Goal: Transaction & Acquisition: Purchase product/service

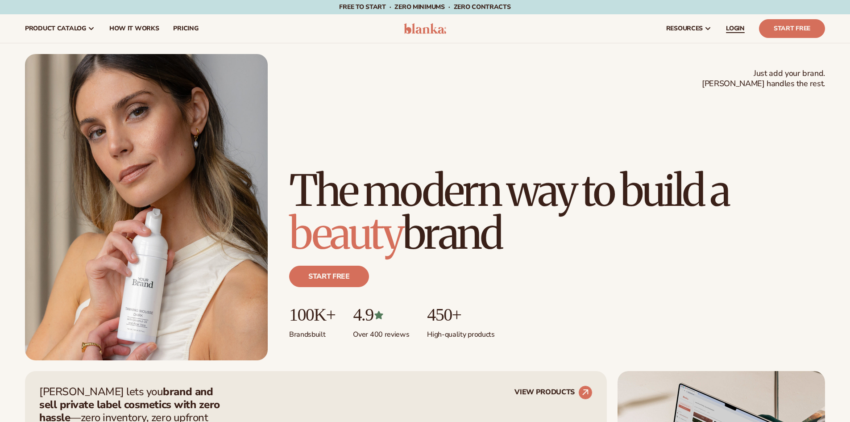
click at [731, 29] on span "LOGIN" at bounding box center [735, 28] width 19 height 7
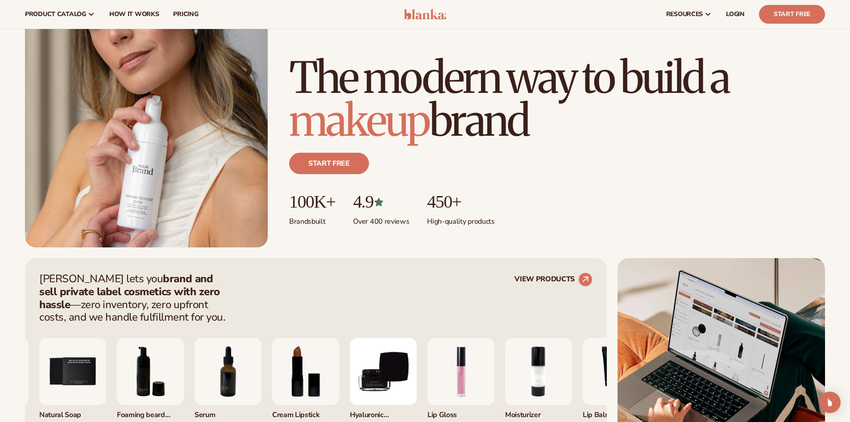
scroll to position [89, 0]
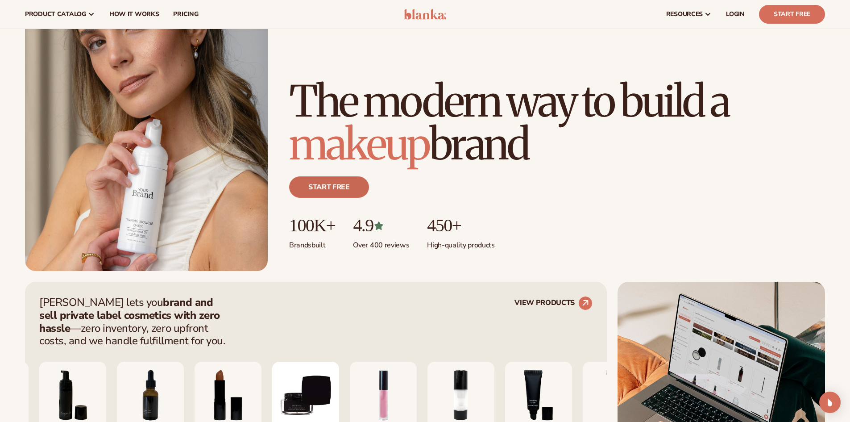
click at [350, 182] on link "Start free" at bounding box center [329, 186] width 80 height 21
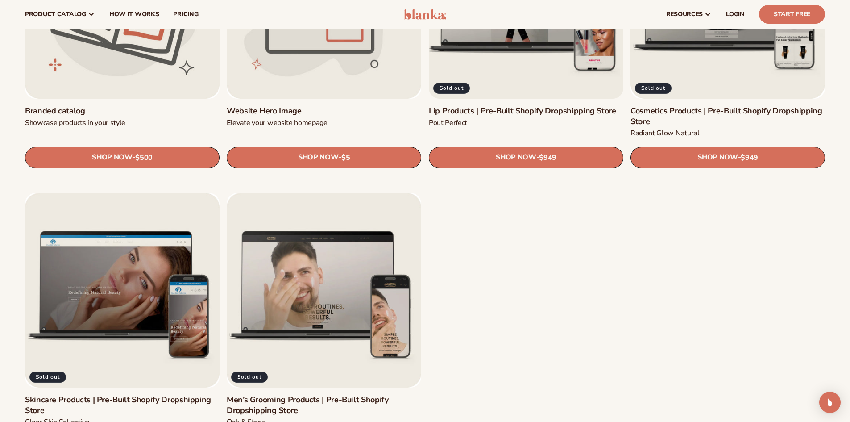
scroll to position [1160, 0]
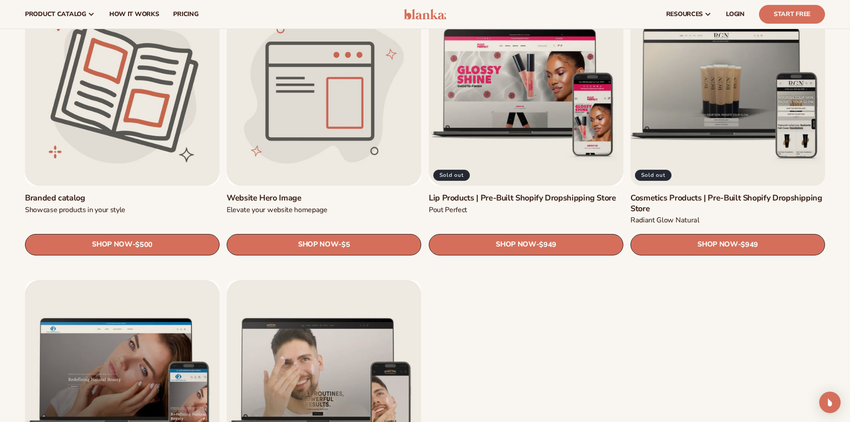
click at [756, 193] on link "Cosmetics Products | Pre-Built Shopify Dropshipping Store" at bounding box center [727, 203] width 195 height 21
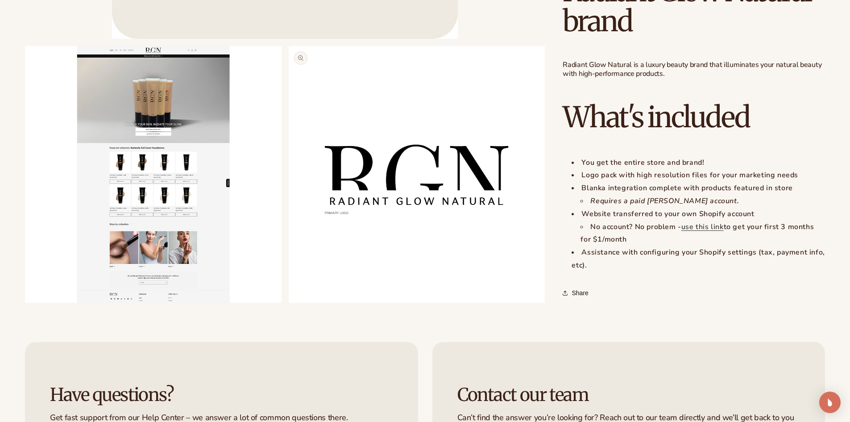
scroll to position [714, 0]
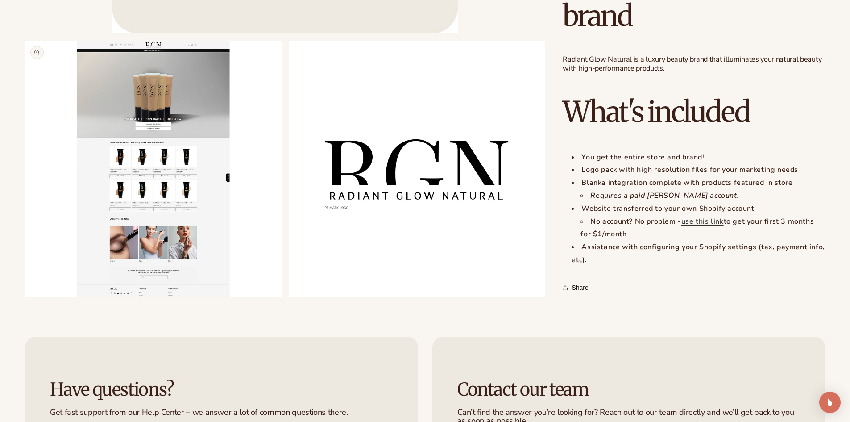
click at [25, 297] on button "Open media 2 in modal" at bounding box center [25, 297] width 0 height 0
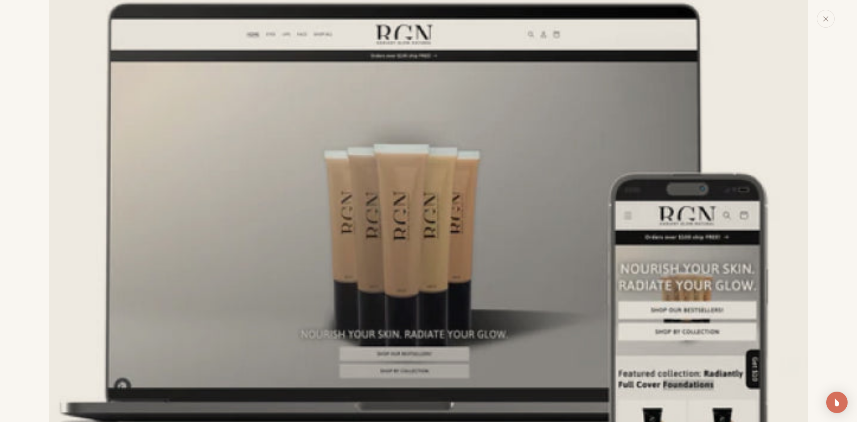
scroll to position [0, 0]
